Goal: Task Accomplishment & Management: Use online tool/utility

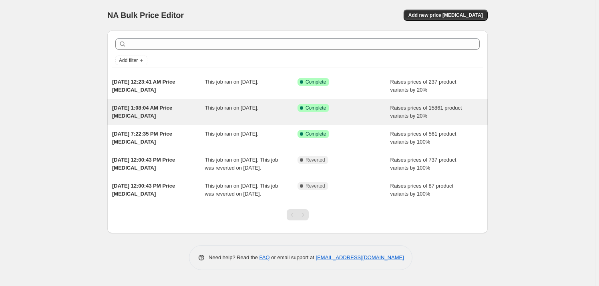
click at [147, 105] on span "[DATE] 1:08:04 AM Price [MEDICAL_DATA]" at bounding box center [142, 112] width 60 height 14
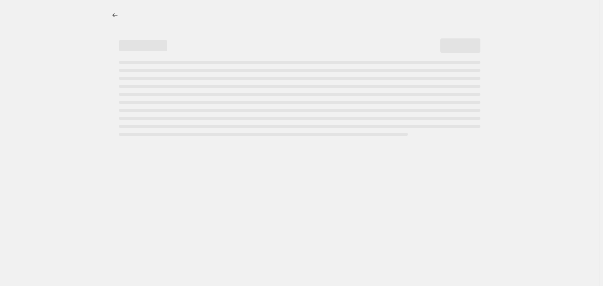
select select "percentage"
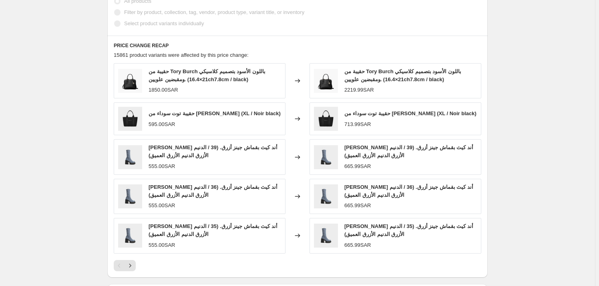
scroll to position [473, 0]
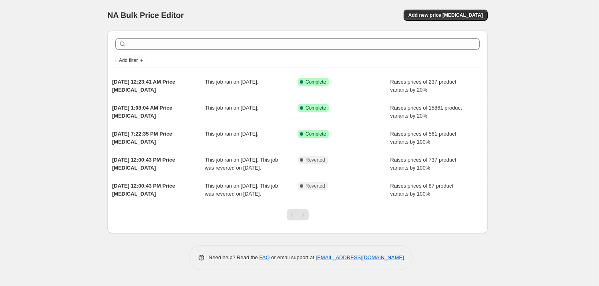
click at [565, 102] on div "NA Bulk Price Editor. This page is ready NA Bulk Price Editor Add new price [ME…" at bounding box center [297, 143] width 595 height 286
click at [504, 111] on div "NA Bulk Price Editor. This page is ready NA Bulk Price Editor Add new price [ME…" at bounding box center [297, 143] width 595 height 286
click at [447, 19] on button "Add new price [MEDICAL_DATA]" at bounding box center [446, 15] width 84 height 11
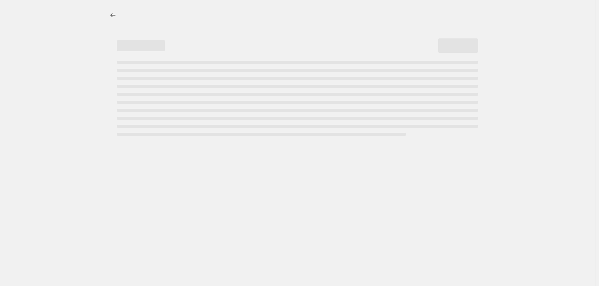
select select "percentage"
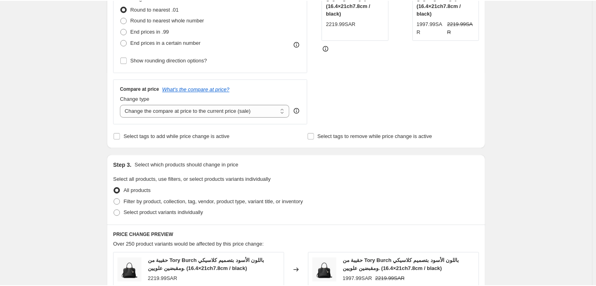
scroll to position [291, 0]
